Goal: Navigation & Orientation: Understand site structure

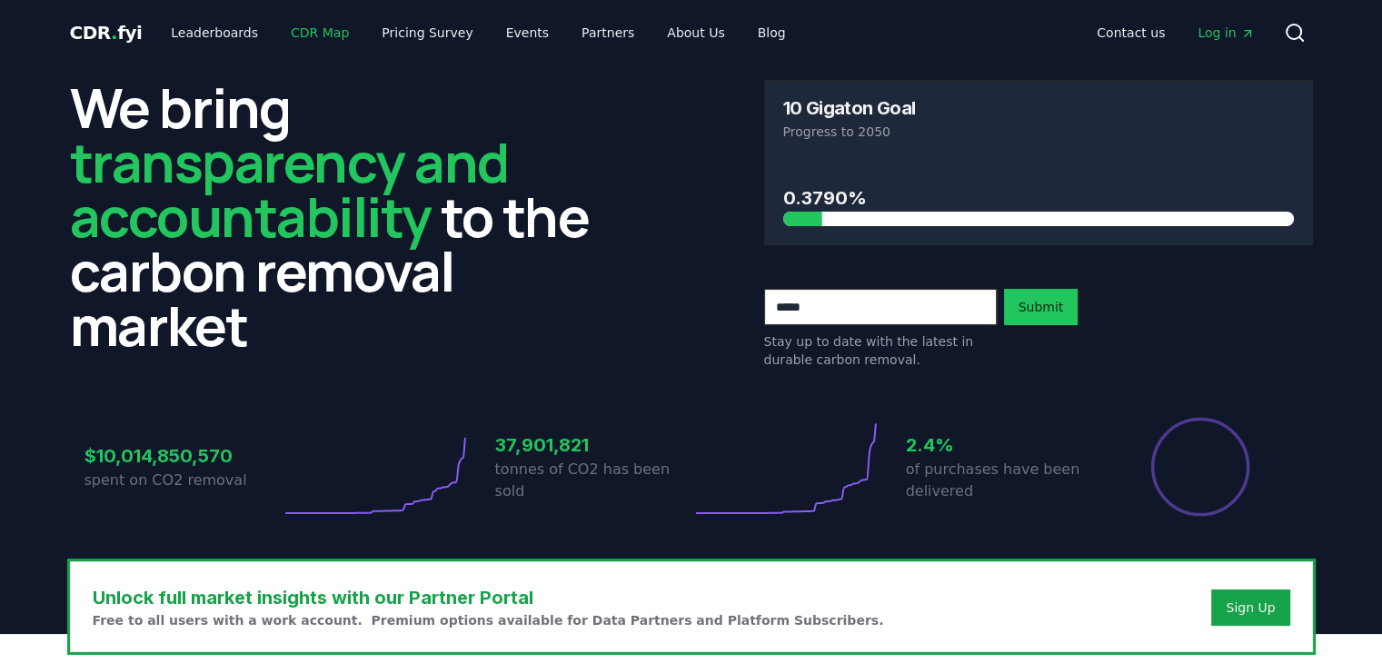
click at [304, 26] on link "CDR Map" at bounding box center [319, 32] width 87 height 33
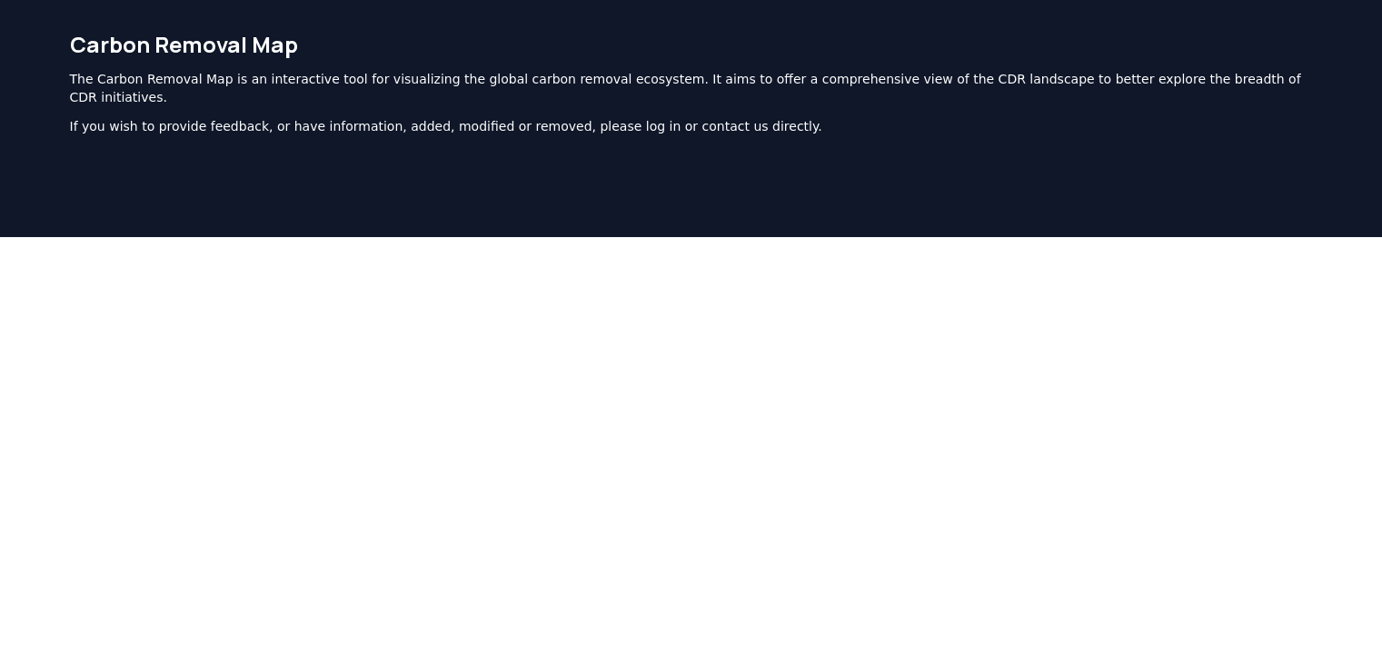
scroll to position [273, 0]
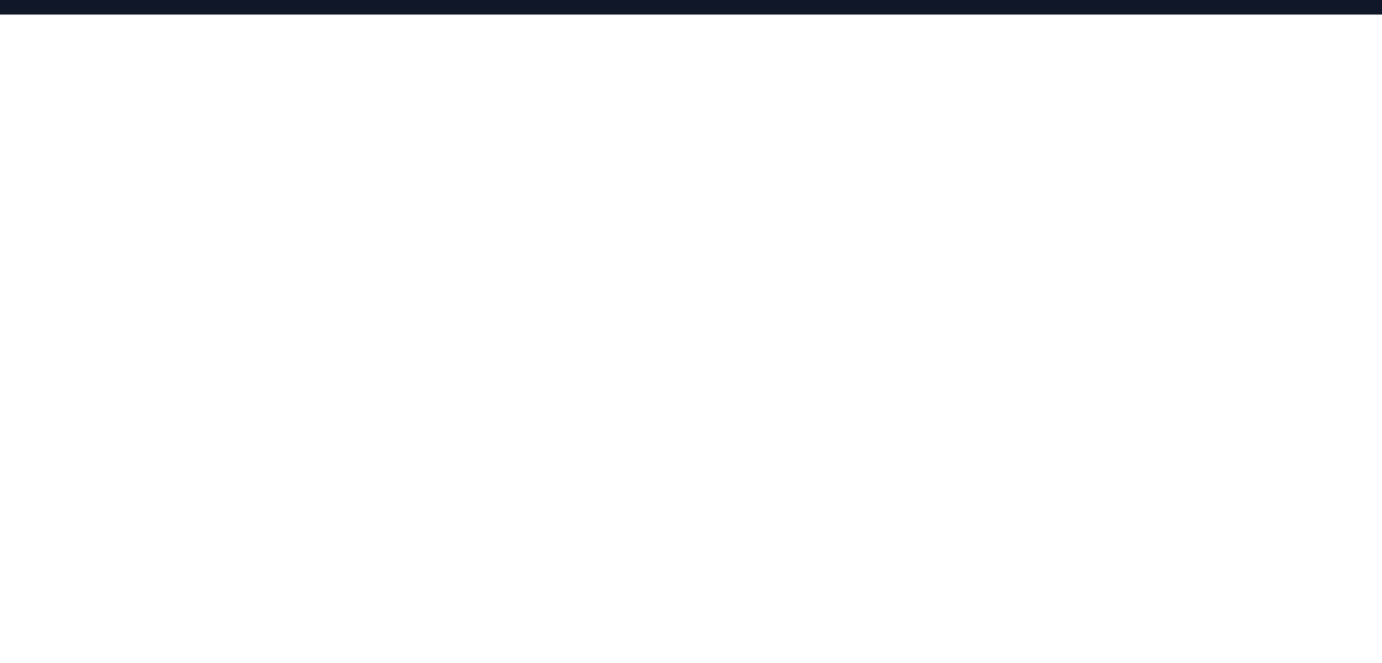
click at [757, 624] on div at bounding box center [691, 346] width 1382 height 663
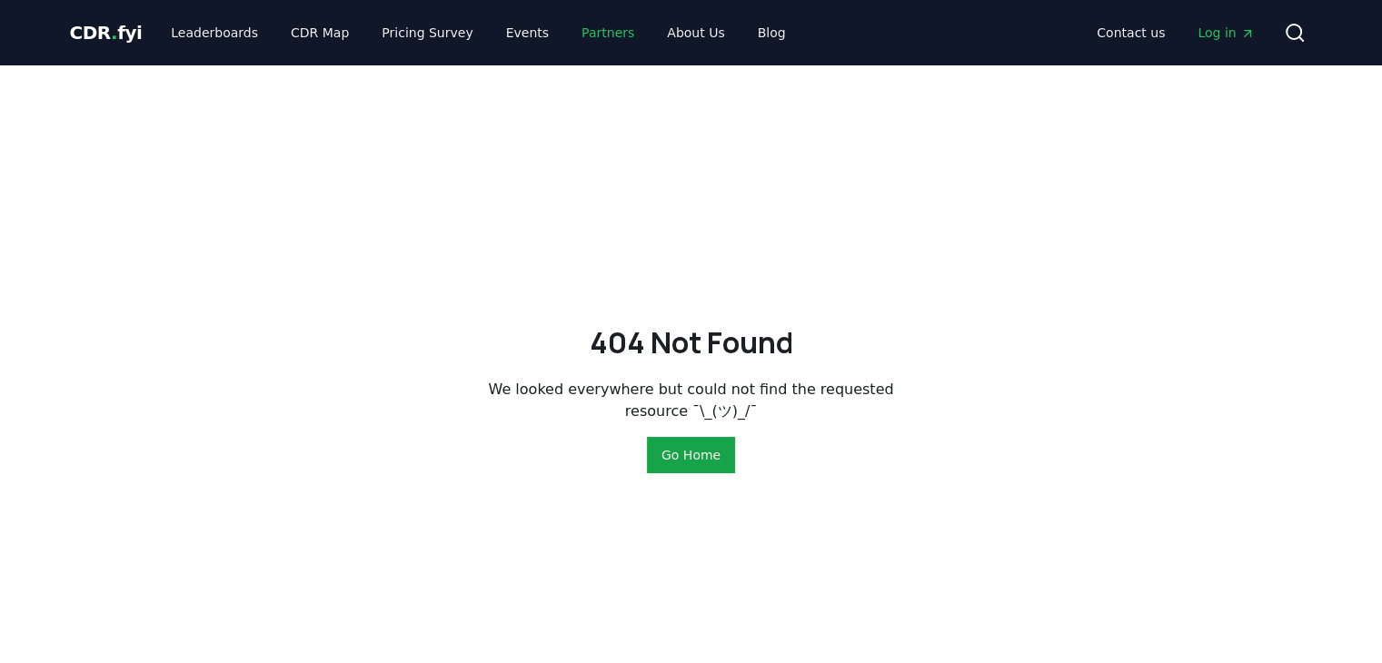
click at [567, 31] on link "Partners" at bounding box center [608, 32] width 82 height 33
